Goal: Navigation & Orientation: Go to known website

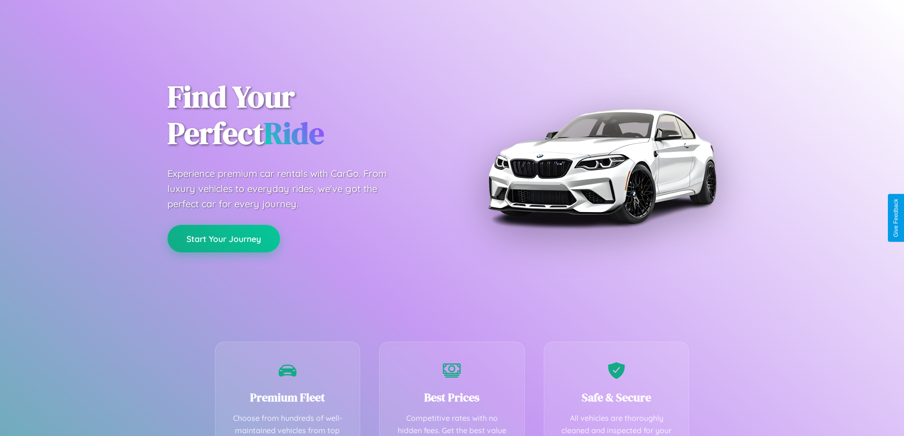
click at [223, 239] on button "Start Your Journey" at bounding box center [223, 239] width 112 height 28
click at [223, 238] on button "Start Your Journey" at bounding box center [223, 239] width 112 height 28
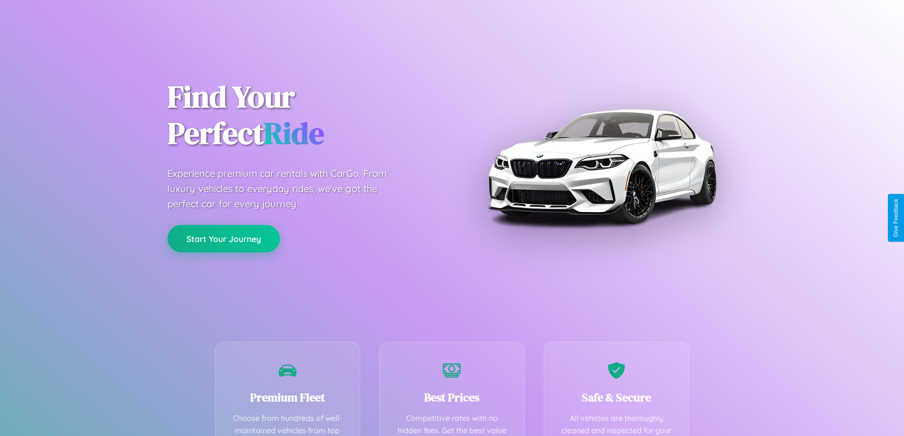
click at [223, 238] on button "Start Your Journey" at bounding box center [223, 239] width 112 height 28
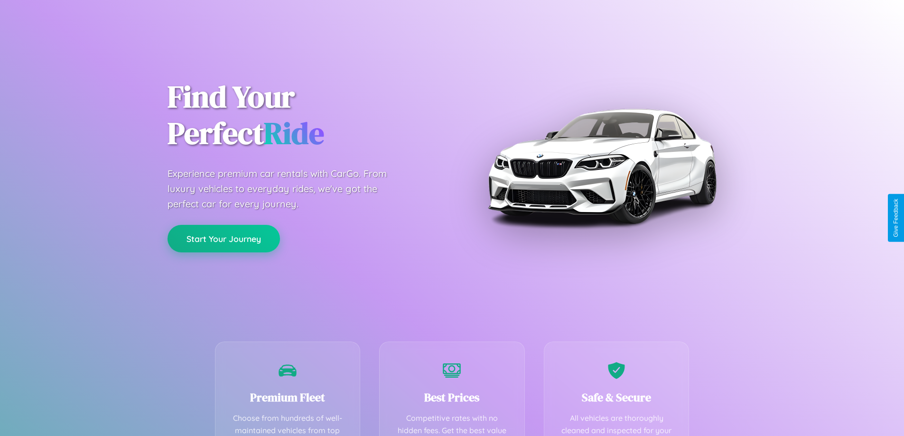
click at [223, 238] on button "Start Your Journey" at bounding box center [223, 239] width 112 height 28
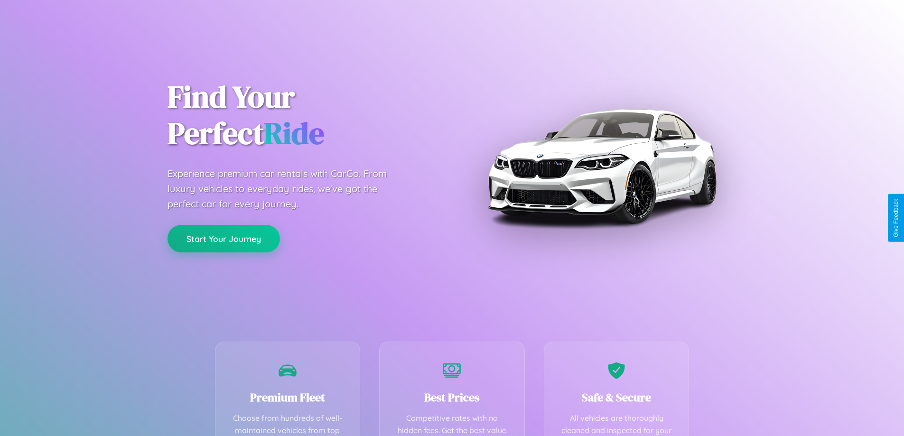
click at [223, 238] on button "Start Your Journey" at bounding box center [223, 239] width 112 height 28
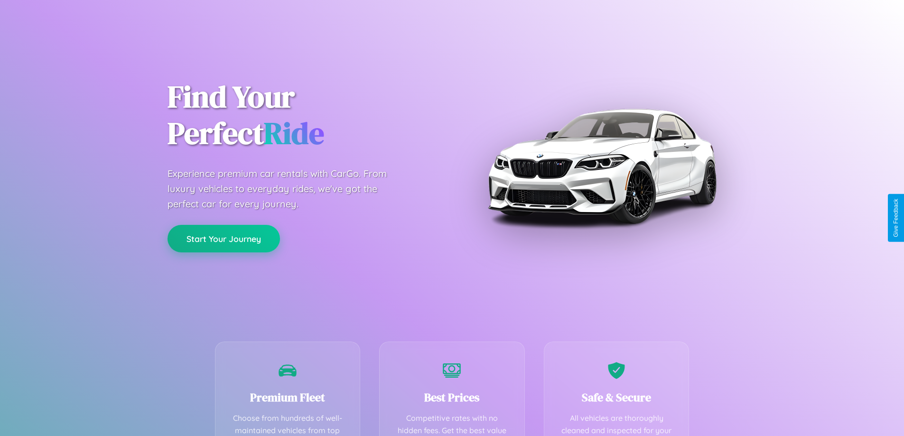
click at [223, 238] on button "Start Your Journey" at bounding box center [223, 239] width 112 height 28
